Goal: Find specific page/section

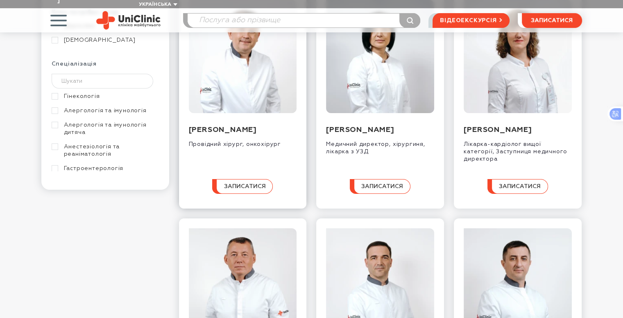
scroll to position [151, 0]
click at [69, 88] on input "text" at bounding box center [103, 80] width 102 height 15
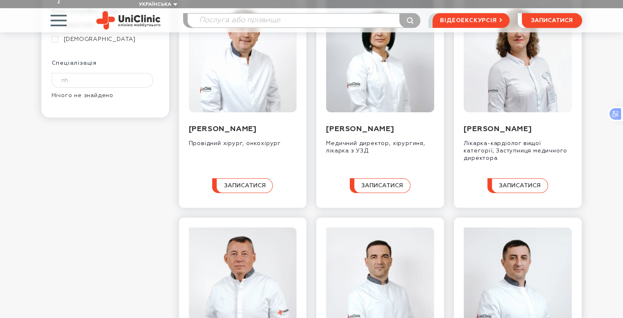
type input "n"
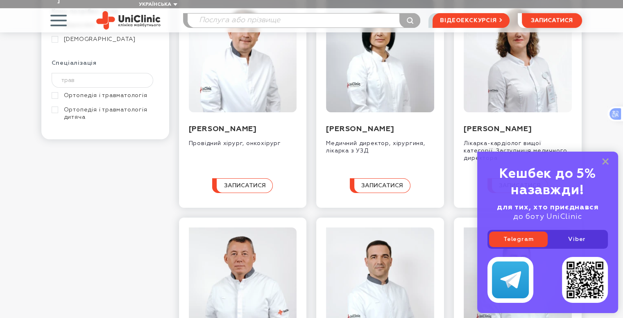
type input "трав"
click at [54, 99] on link "Ортопедія і травматологія" at bounding box center [104, 95] width 105 height 7
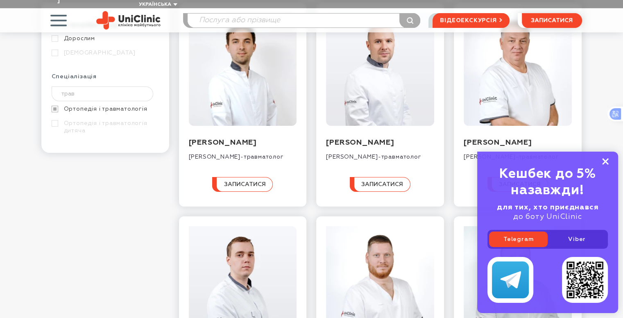
click at [605, 158] on rect at bounding box center [605, 161] width 7 height 7
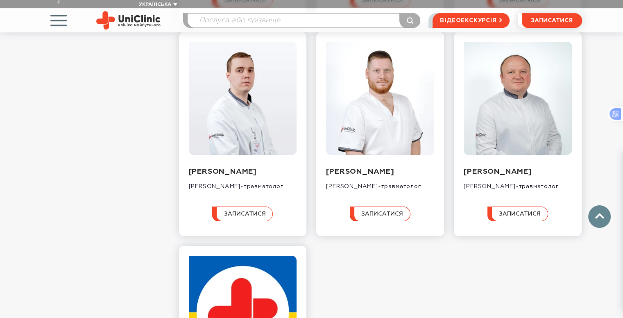
scroll to position [335, 0]
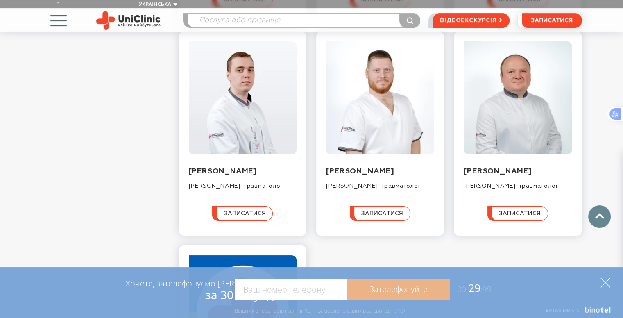
click at [609, 287] on icon at bounding box center [605, 283] width 10 height 10
click at [605, 281] on icon at bounding box center [605, 283] width 10 height 10
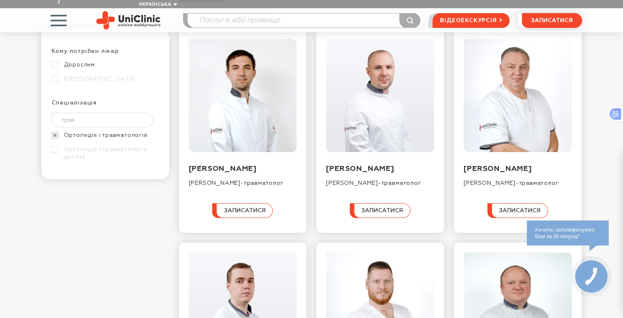
scroll to position [124, 0]
